Goal: Task Accomplishment & Management: Complete application form

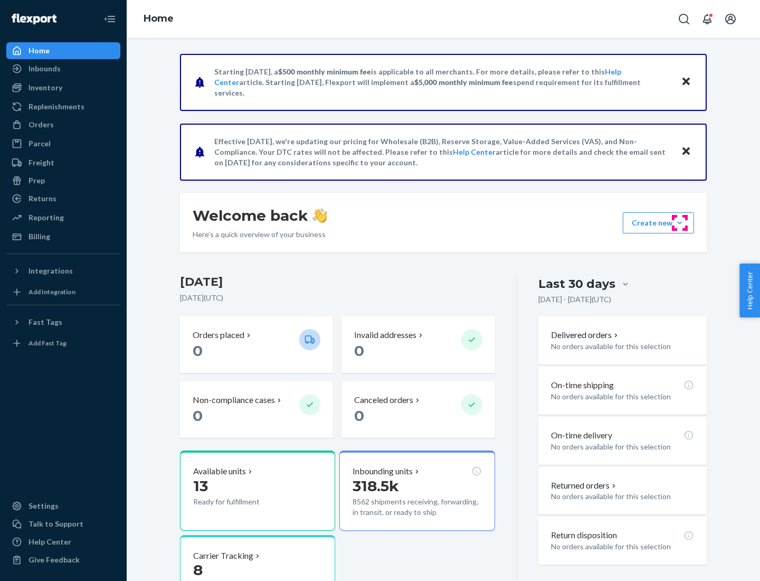
click at [680, 223] on button "Create new Create new inbound Create new order Create new product" at bounding box center [658, 222] width 71 height 21
click at [63, 69] on div "Inbounds" at bounding box center [63, 68] width 112 height 15
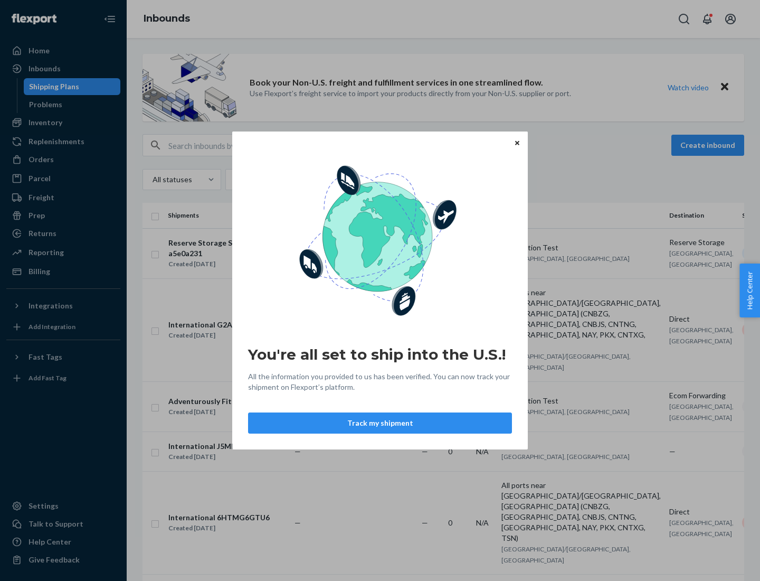
click at [380, 423] on button "Track my shipment" at bounding box center [380, 422] width 264 height 21
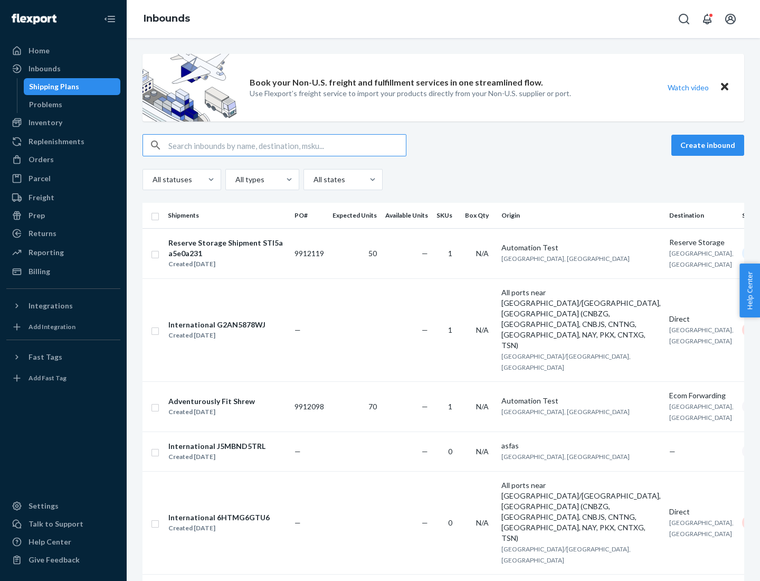
click at [710, 145] on button "Create inbound" at bounding box center [708, 145] width 73 height 21
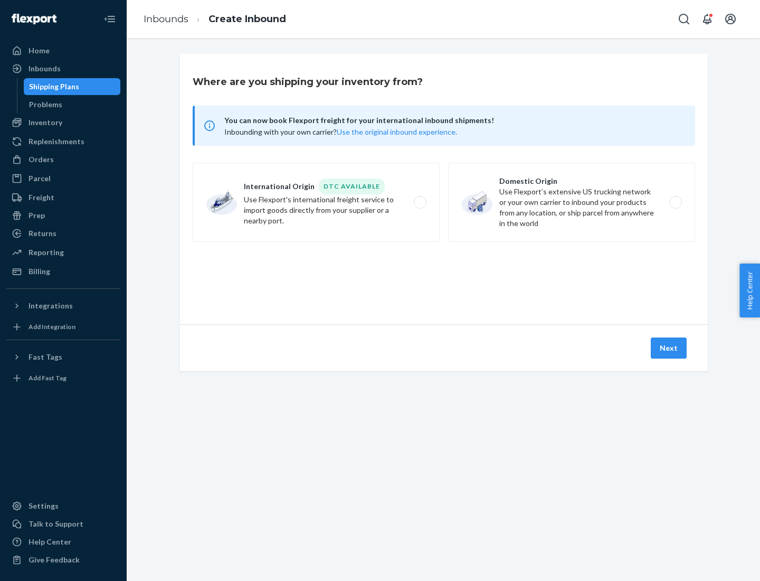
click at [316, 202] on label "International Origin DTC Available Use Flexport's international freight service…" at bounding box center [316, 202] width 247 height 79
click at [420, 202] on input "International Origin DTC Available Use Flexport's international freight service…" at bounding box center [423, 202] width 7 height 7
radio input "true"
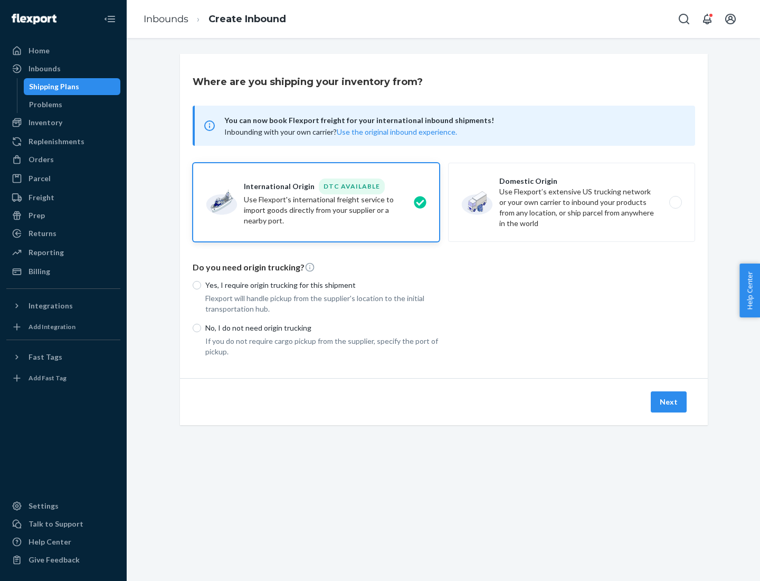
click at [323, 327] on p "No, I do not need origin trucking" at bounding box center [322, 328] width 234 height 11
click at [201, 327] on input "No, I do not need origin trucking" at bounding box center [197, 328] width 8 height 8
radio input "true"
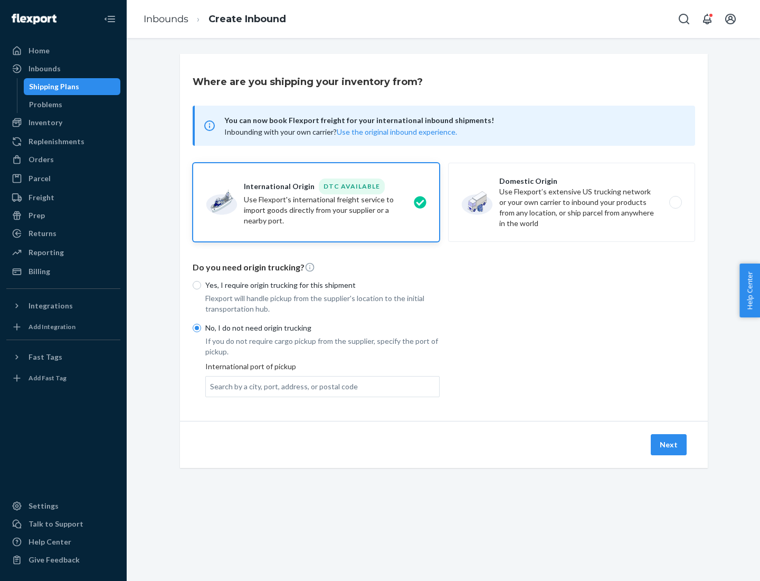
click at [281, 386] on div "Search by a city, port, address, or postal code" at bounding box center [284, 386] width 148 height 11
click at [211, 386] on input "Search by a city, port, address, or postal code" at bounding box center [210, 386] width 1 height 11
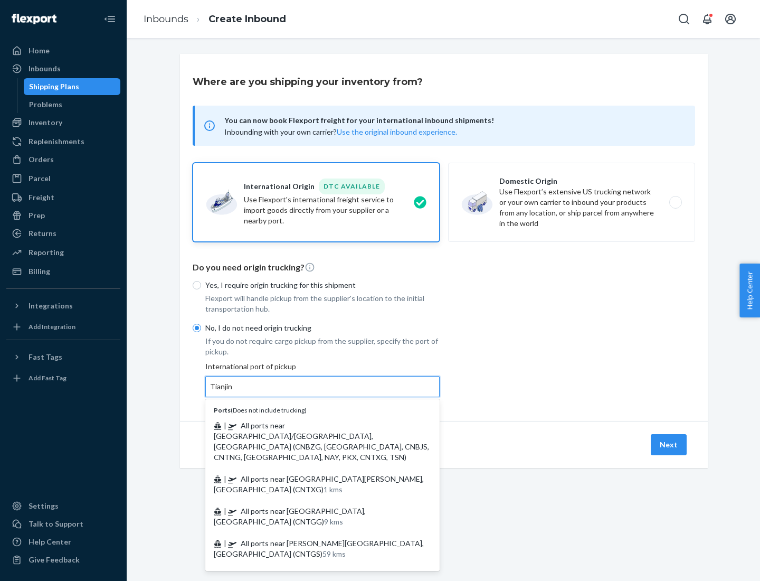
click at [312, 425] on span "| All ports near [GEOGRAPHIC_DATA]/[GEOGRAPHIC_DATA], [GEOGRAPHIC_DATA] (CNBZG,…" at bounding box center [321, 441] width 215 height 41
click at [233, 392] on input "Tianjin" at bounding box center [221, 386] width 23 height 11
type input "All ports near [GEOGRAPHIC_DATA]/[GEOGRAPHIC_DATA], [GEOGRAPHIC_DATA] (CNBZG, […"
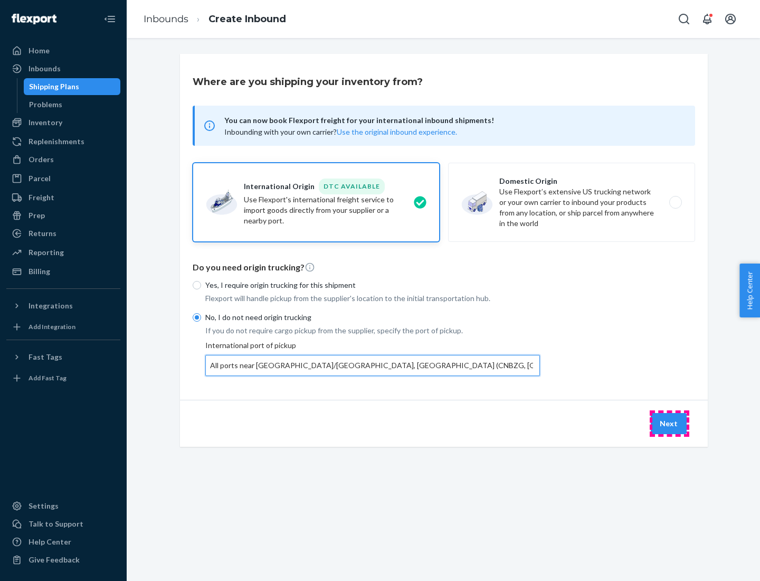
click at [669, 423] on button "Next" at bounding box center [669, 423] width 36 height 21
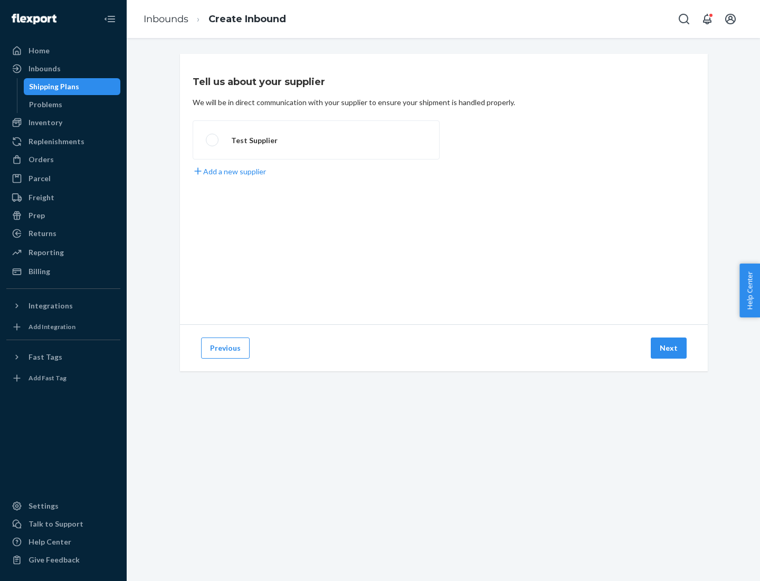
click at [316, 140] on label "Test Supplier" at bounding box center [316, 139] width 247 height 39
click at [213, 140] on input "Test Supplier" at bounding box center [209, 140] width 7 height 7
radio input "true"
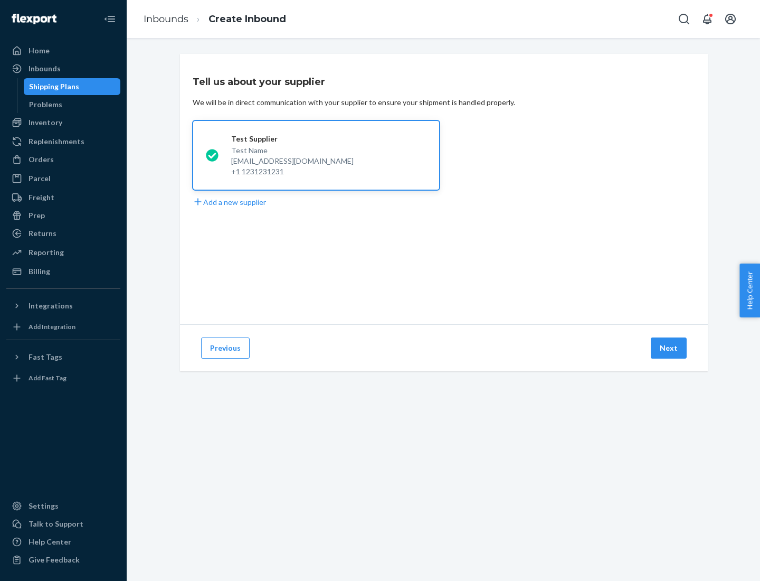
click at [669, 348] on button "Next" at bounding box center [669, 347] width 36 height 21
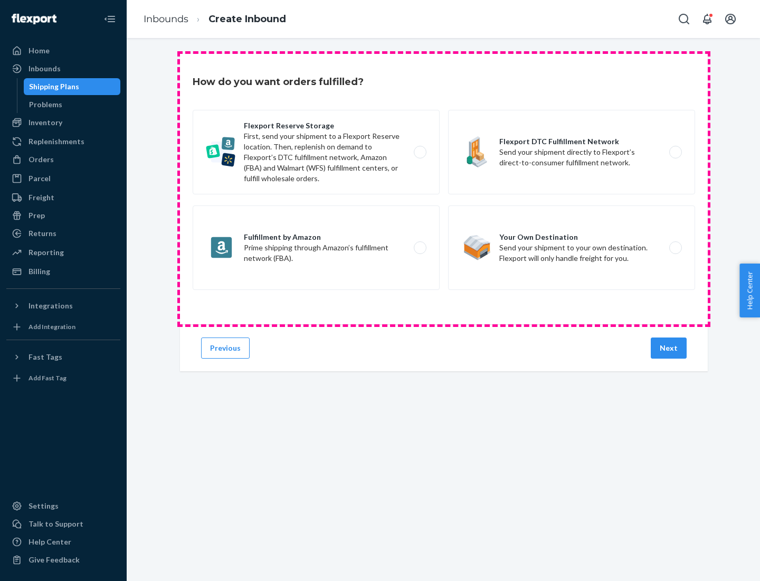
click at [444, 189] on div "Flexport Reserve Storage First, send your shipment to a Flexport Reserve locati…" at bounding box center [444, 201] width 503 height 183
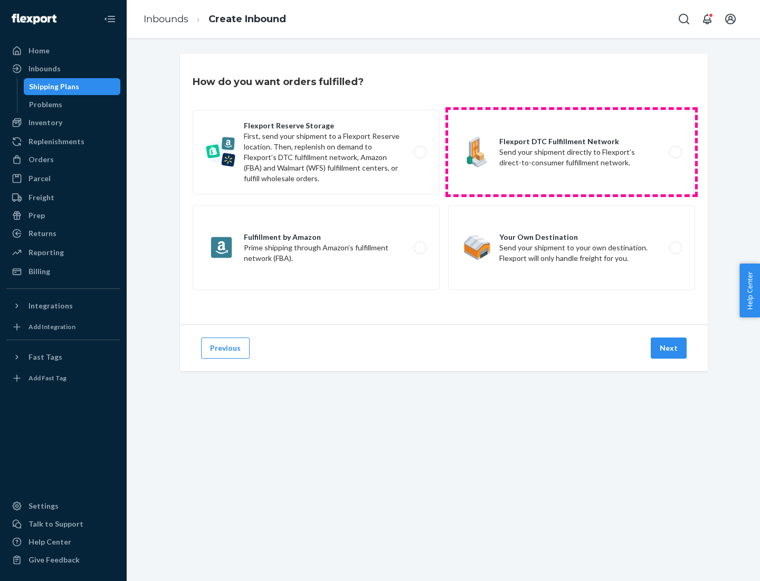
click at [572, 152] on label "Flexport DTC Fulfillment Network Send your shipment directly to Flexport’s dire…" at bounding box center [571, 152] width 247 height 84
click at [675, 152] on input "Flexport DTC Fulfillment Network Send your shipment directly to Flexport’s dire…" at bounding box center [678, 152] width 7 height 7
radio input "true"
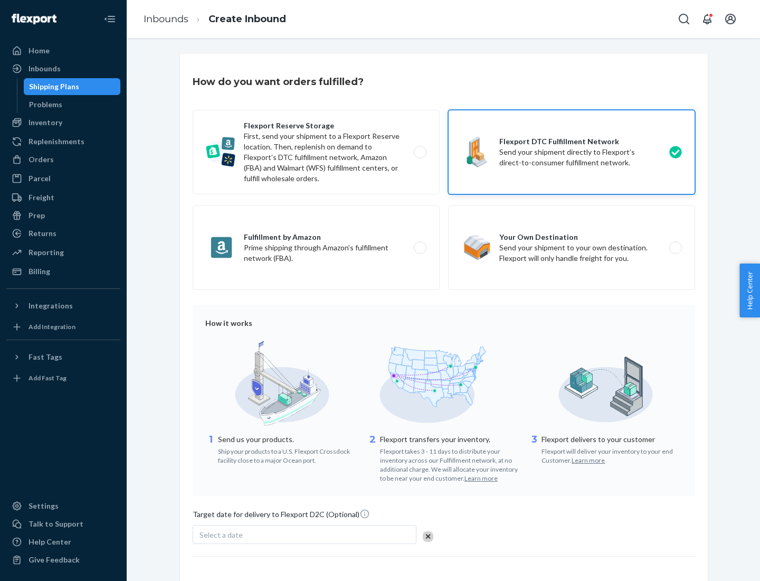
scroll to position [78, 0]
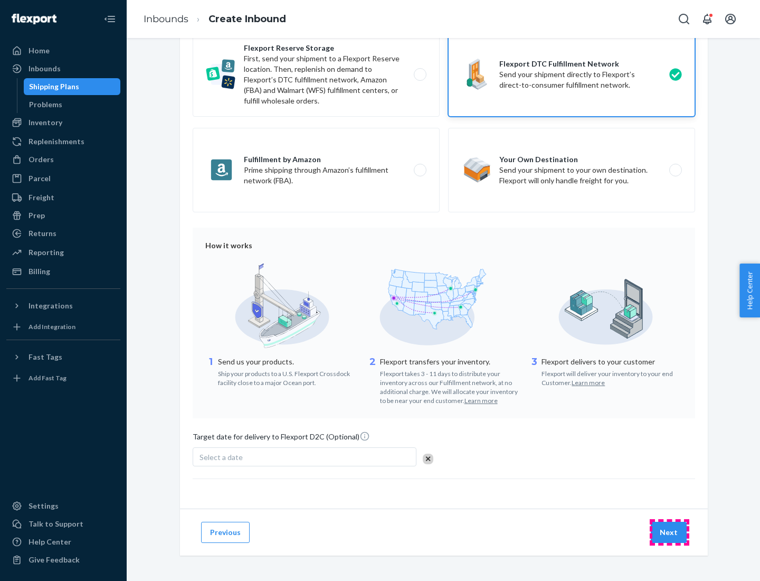
click at [669, 532] on button "Next" at bounding box center [669, 532] width 36 height 21
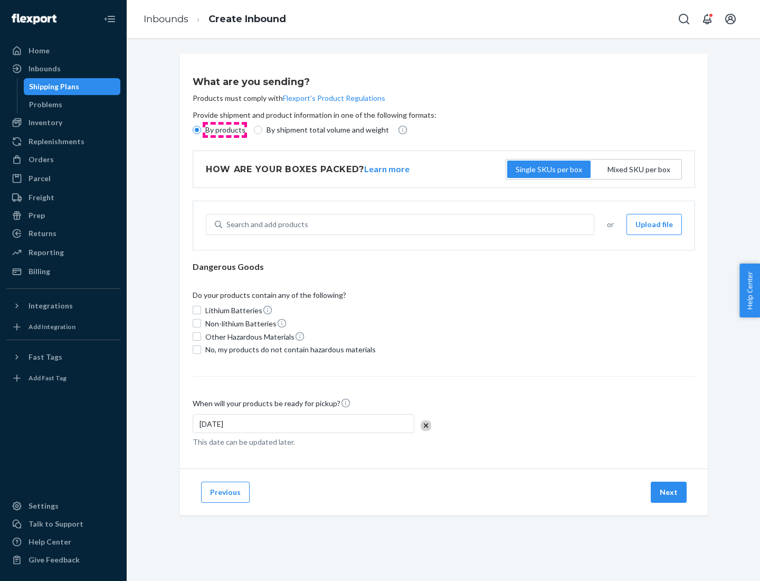
click at [224, 130] on p "By products" at bounding box center [225, 130] width 40 height 11
click at [201, 130] on input "By products" at bounding box center [197, 130] width 8 height 8
click at [266, 224] on div "Search and add products" at bounding box center [267, 224] width 82 height 11
click at [228, 224] on input "Search and add products" at bounding box center [226, 224] width 1 height 11
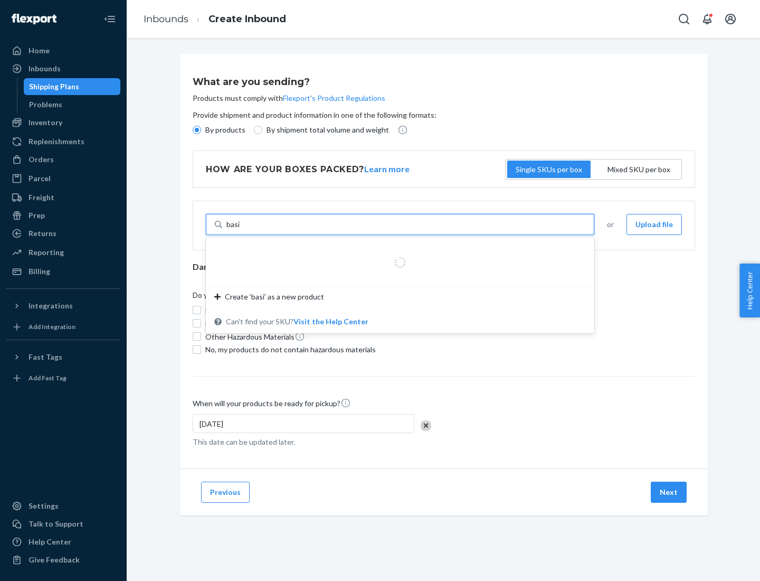
type input "basic"
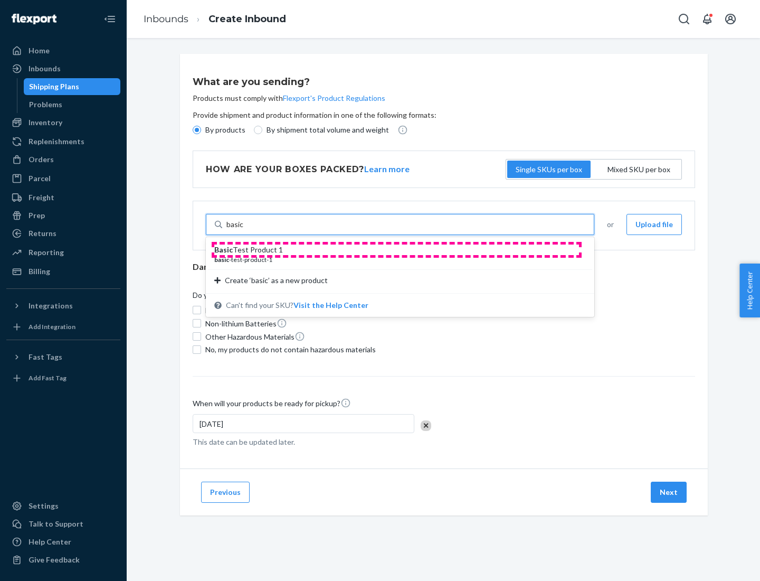
click at [396, 250] on div "Basic Test Product 1" at bounding box center [395, 249] width 363 height 11
click at [244, 230] on input "basic" at bounding box center [234, 224] width 17 height 11
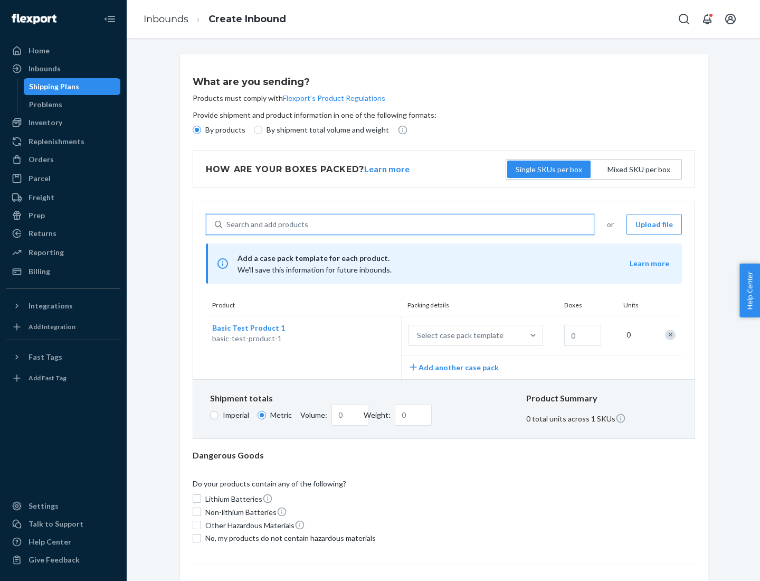
scroll to position [26, 0]
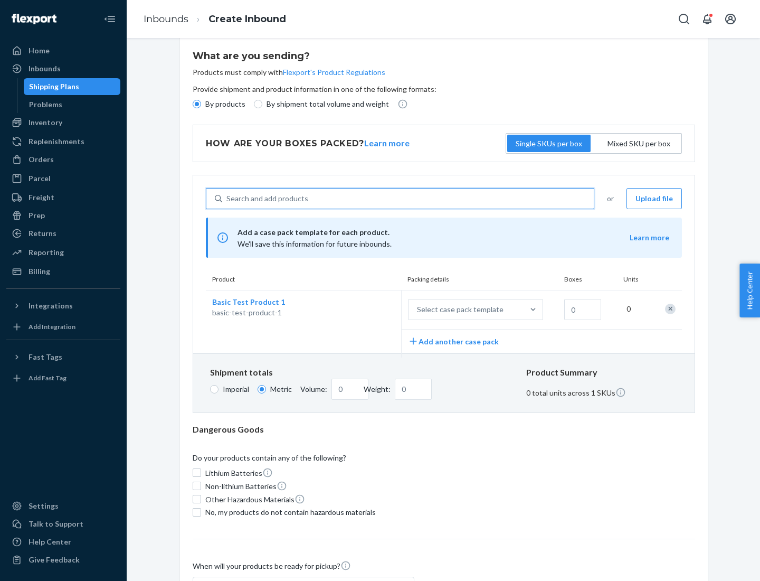
click at [458, 309] on div "Select case pack template" at bounding box center [460, 309] width 87 height 11
click at [365, 309] on input "Select case pack template" at bounding box center [365, 309] width 0 height 0
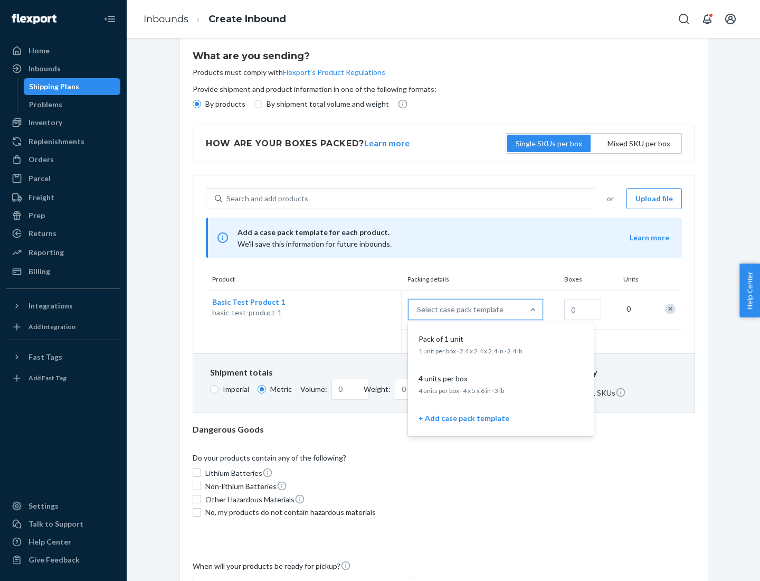
scroll to position [61, 0]
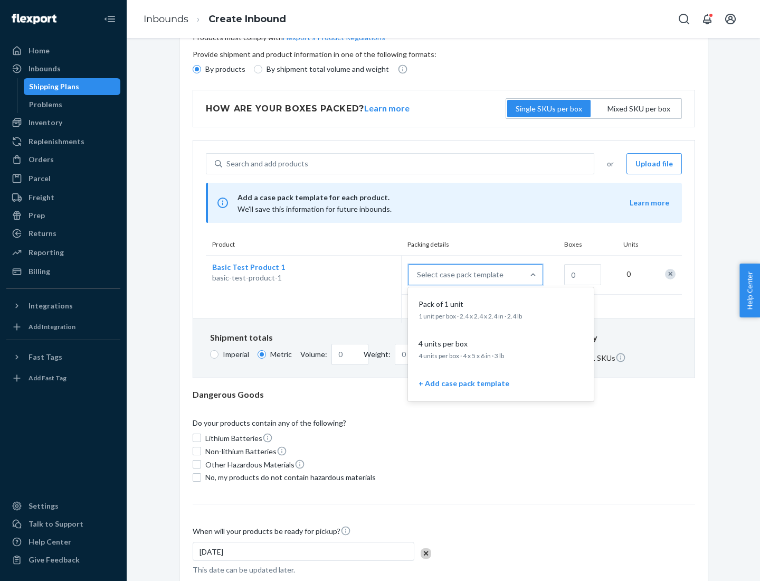
click at [501, 309] on div "Pack of 1 unit" at bounding box center [498, 304] width 169 height 11
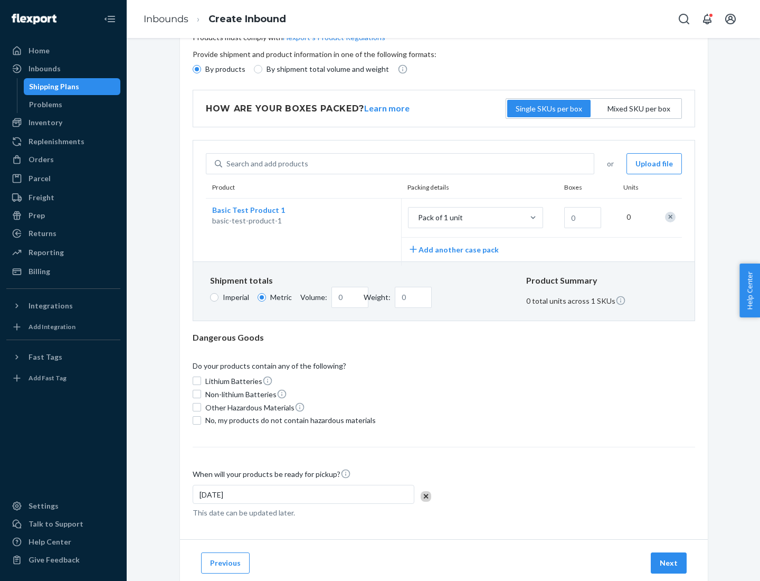
scroll to position [0, 0]
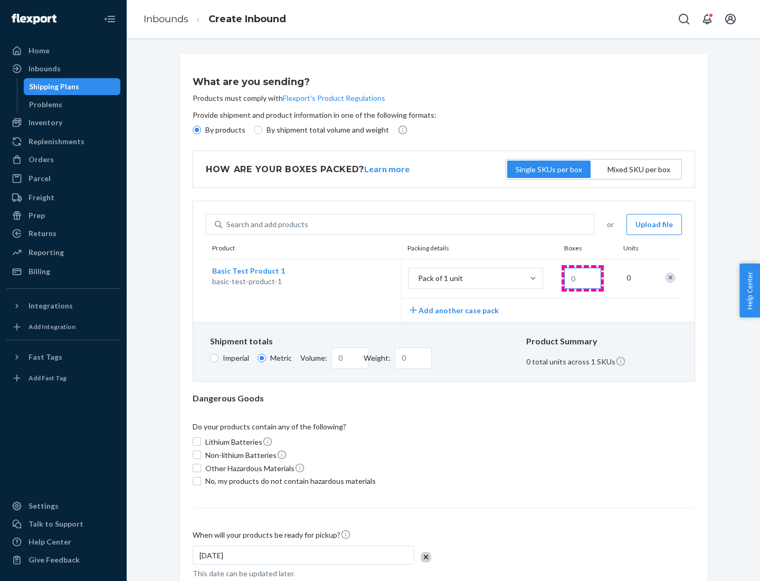
type input "1.09"
type input "1"
type input "10.89"
type input "10"
type input "0.02"
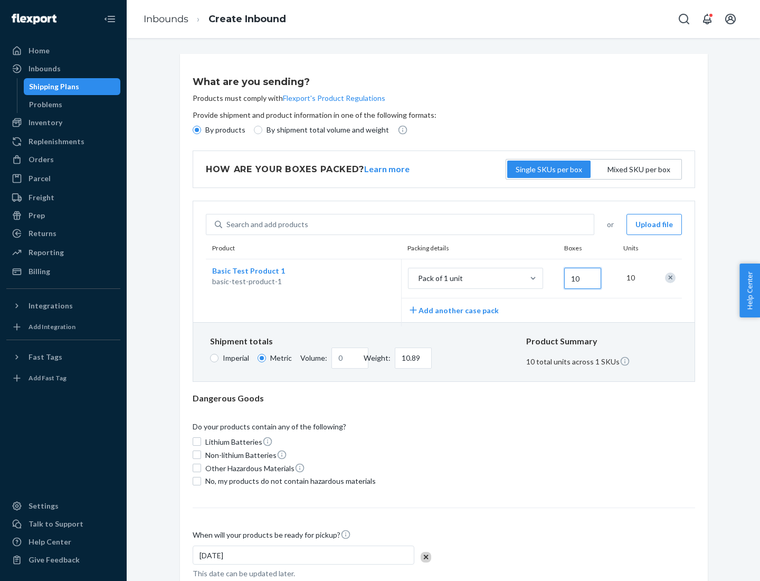
type input "108.86"
type input "100"
type input "0.23"
type input "1088.62"
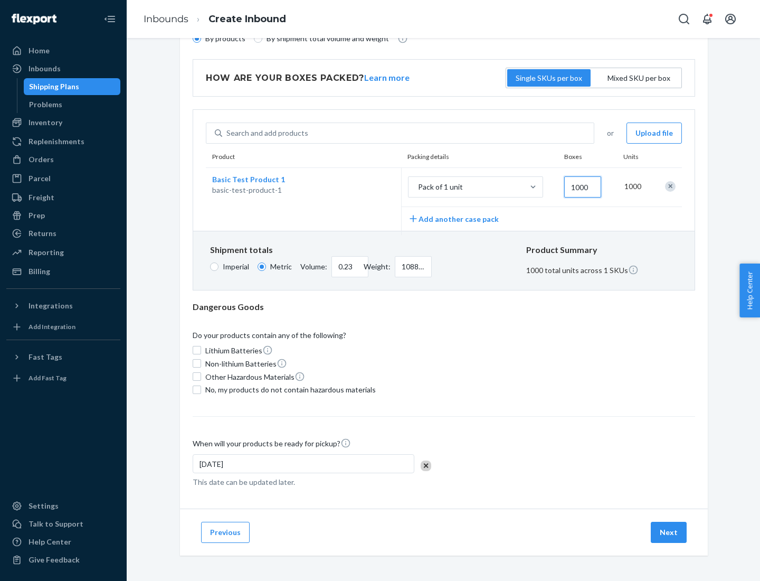
type input "1000"
click at [289, 389] on span "No, my products do not contain hazardous materials" at bounding box center [290, 389] width 171 height 11
click at [201, 389] on input "No, my products do not contain hazardous materials" at bounding box center [197, 389] width 8 height 8
checkbox input "true"
click at [669, 532] on button "Next" at bounding box center [669, 532] width 36 height 21
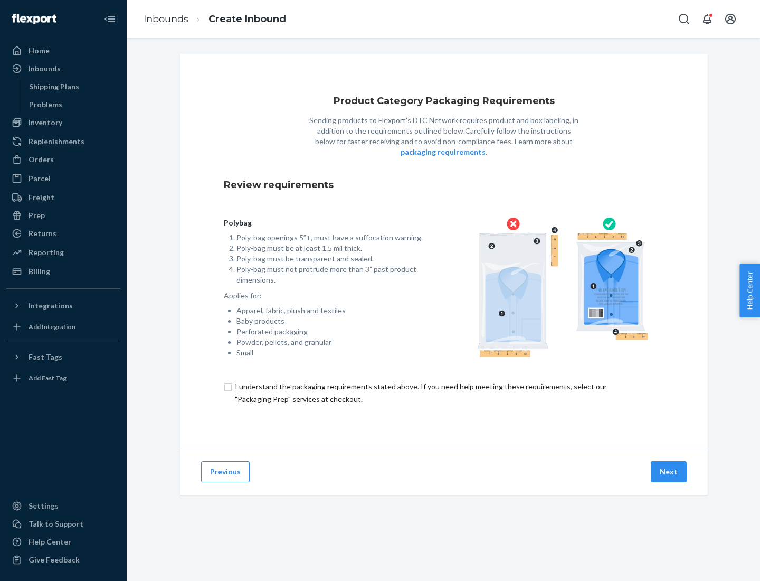
click at [444, 392] on input "checkbox" at bounding box center [444, 392] width 440 height 25
checkbox input "true"
click at [669, 471] on button "Next" at bounding box center [669, 471] width 36 height 21
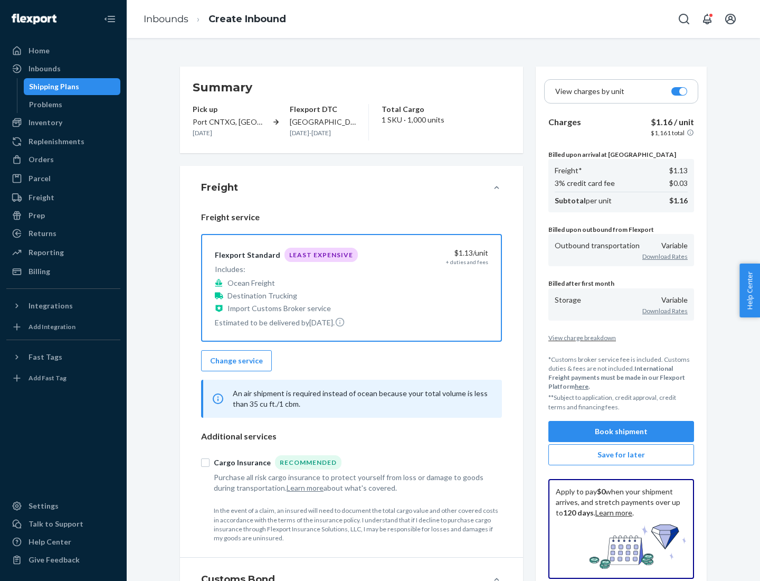
scroll to position [122, 0]
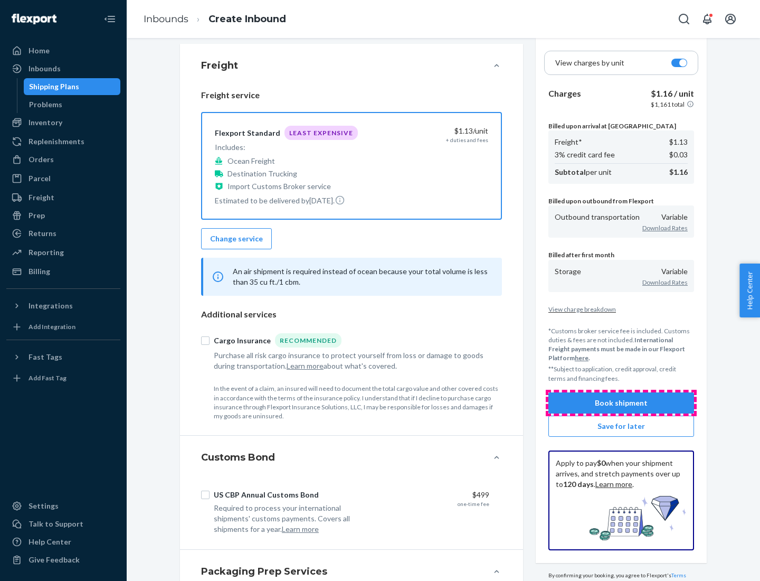
click at [621, 402] on button "Book shipment" at bounding box center [622, 402] width 146 height 21
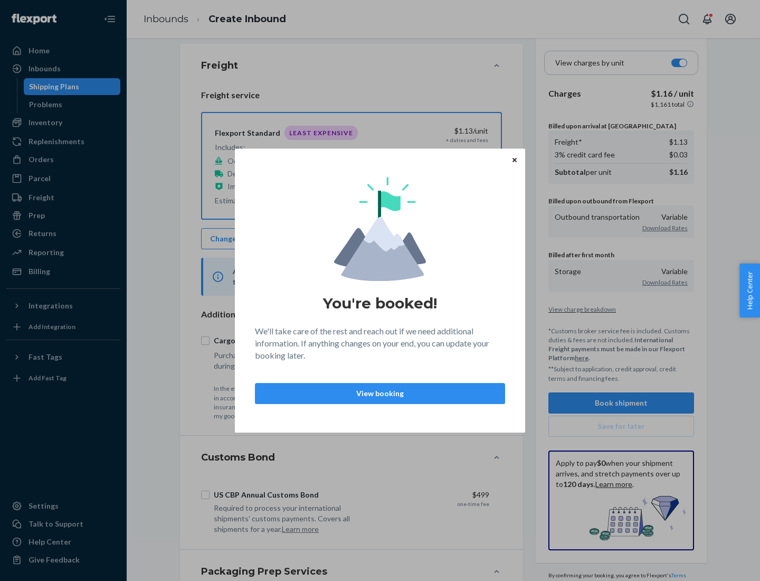
click at [380, 393] on p "View booking" at bounding box center [380, 393] width 232 height 11
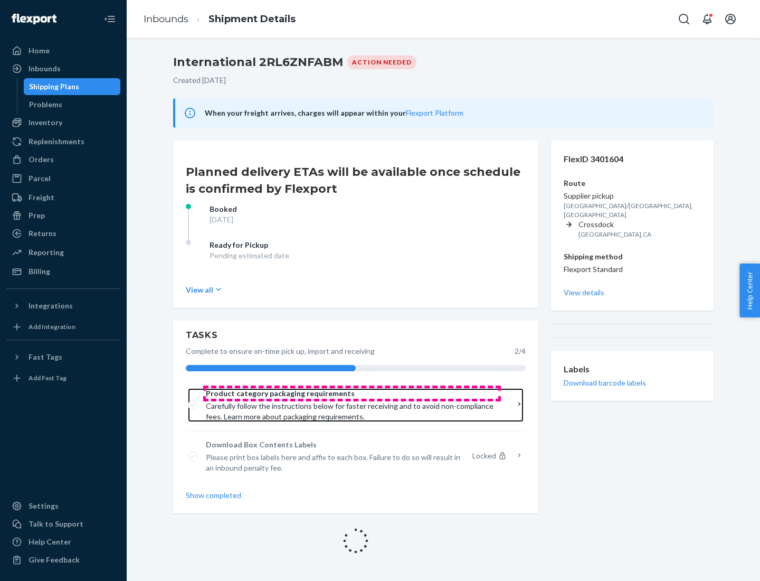
click at [352, 393] on span "Product category packaging requirements" at bounding box center [352, 393] width 292 height 11
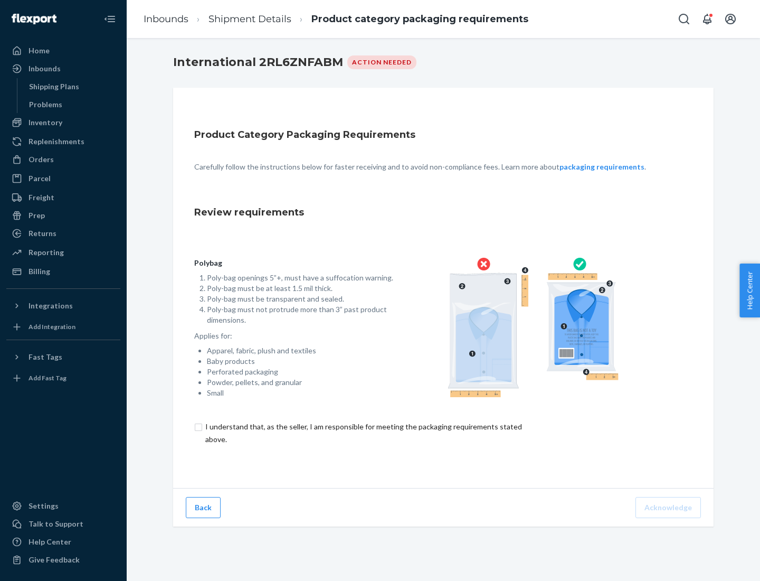
click at [363, 432] on input "checkbox" at bounding box center [369, 432] width 351 height 25
checkbox input "true"
click at [669, 507] on button "Acknowledge" at bounding box center [668, 507] width 65 height 21
